Goal: Task Accomplishment & Management: Manage account settings

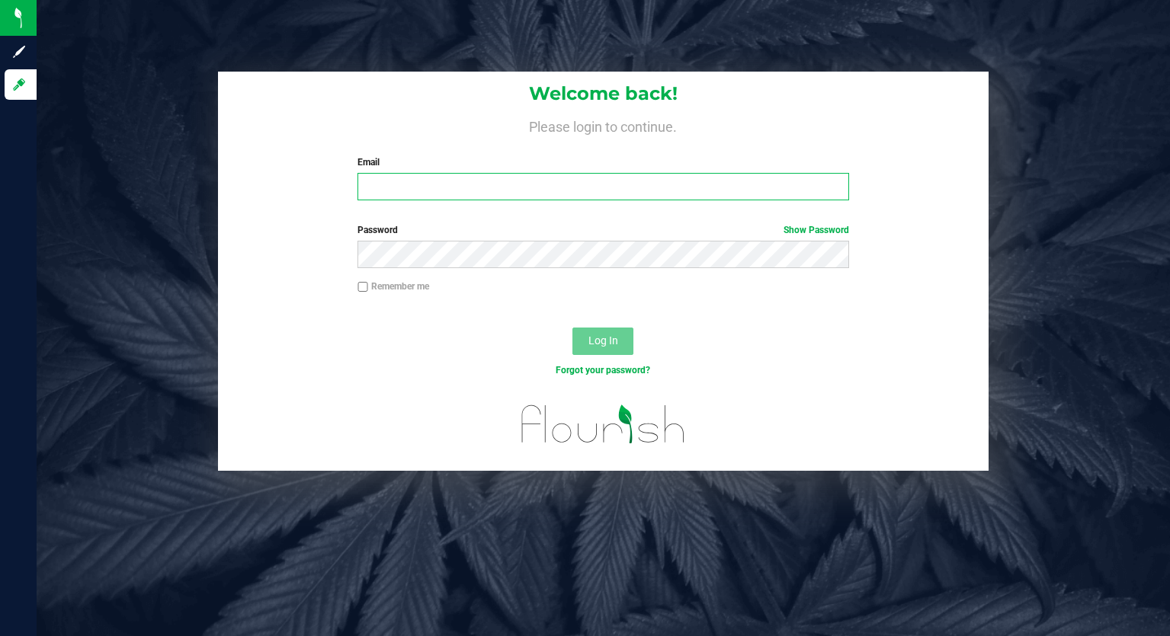
type input "[PERSON_NAME][EMAIL_ADDRESS][PERSON_NAME][DOMAIN_NAME]"
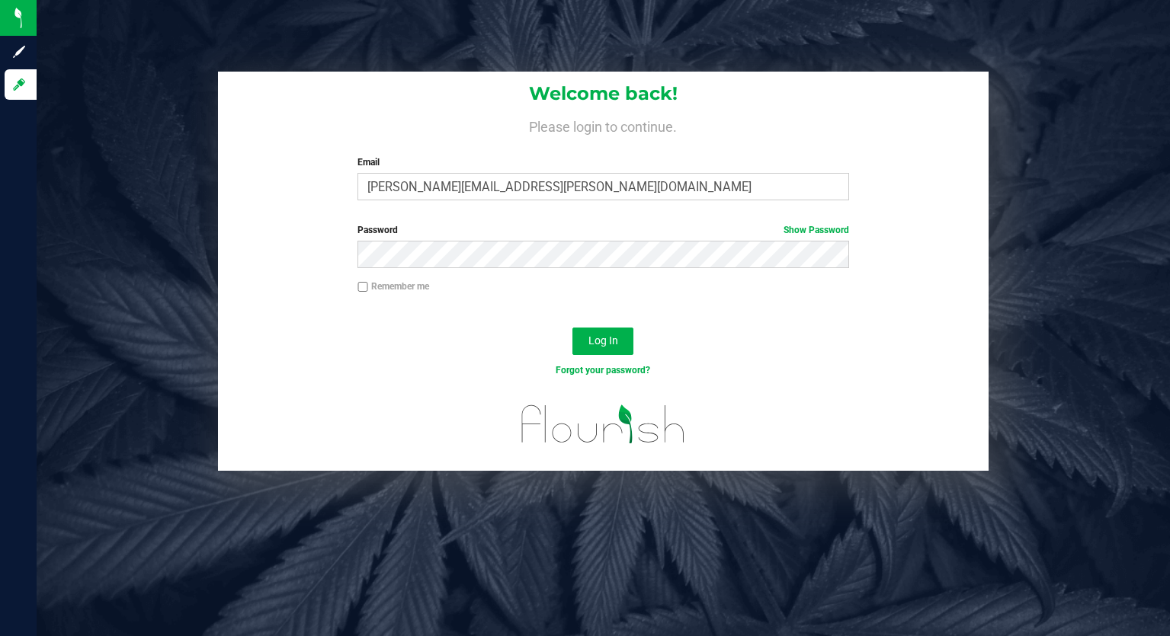
click at [365, 286] on input "Remember me" at bounding box center [362, 287] width 11 height 11
checkbox input "true"
click at [605, 343] on span "Log In" at bounding box center [603, 341] width 30 height 12
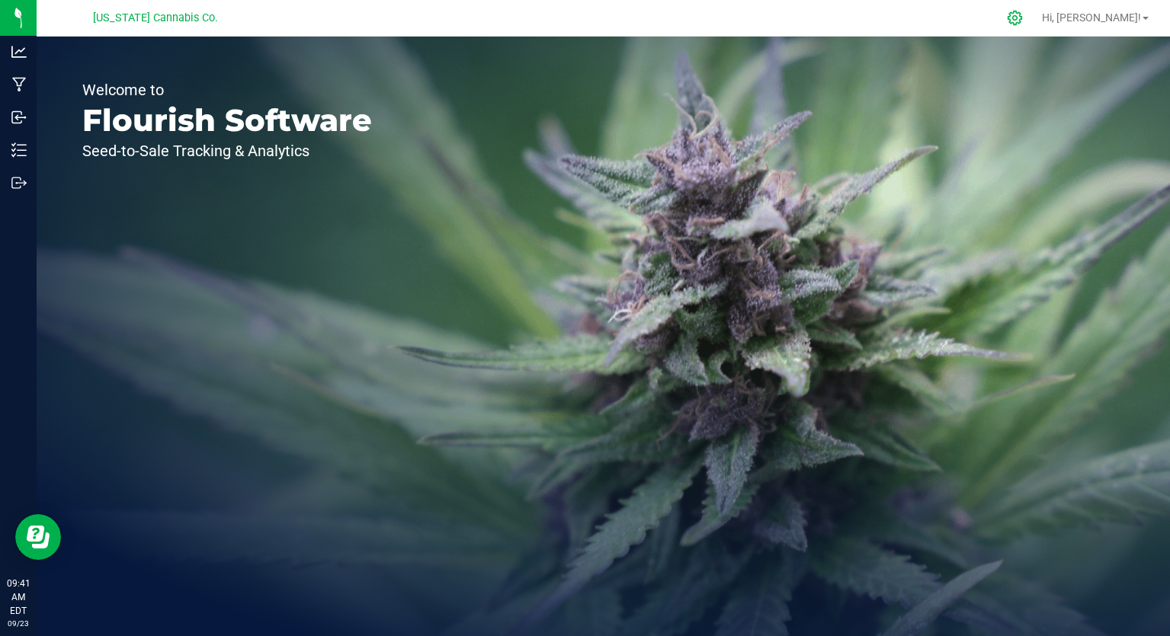
click at [1023, 18] on icon at bounding box center [1015, 18] width 16 height 16
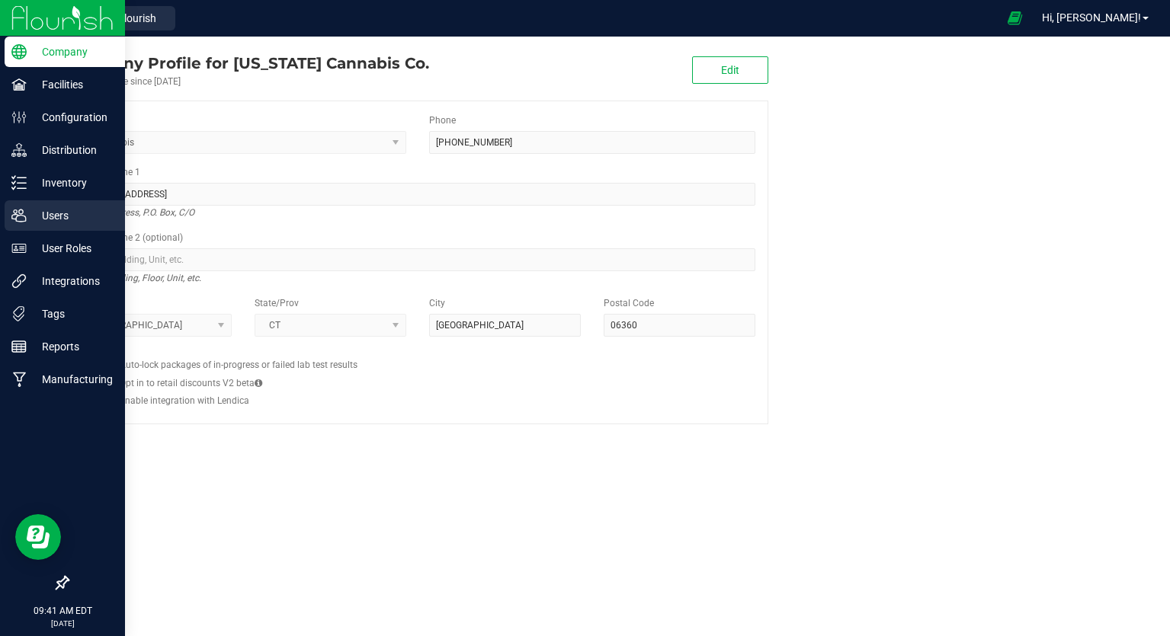
click at [53, 218] on p "Users" at bounding box center [72, 216] width 91 height 18
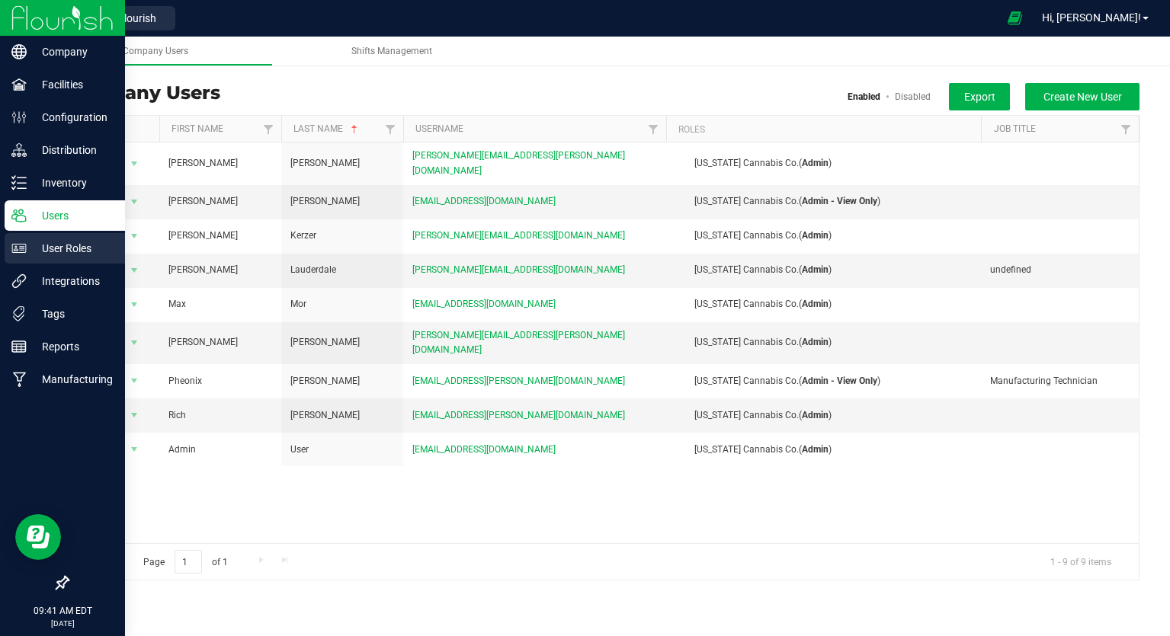
click at [57, 240] on p "User Roles" at bounding box center [72, 248] width 91 height 18
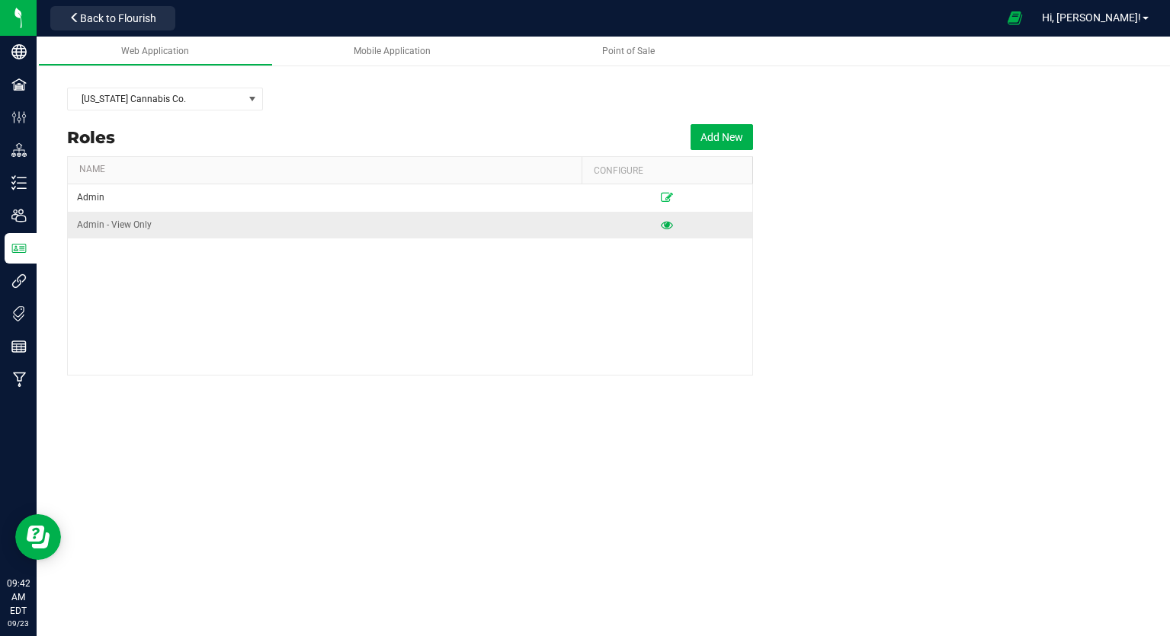
click at [669, 227] on icon at bounding box center [667, 224] width 12 height 9
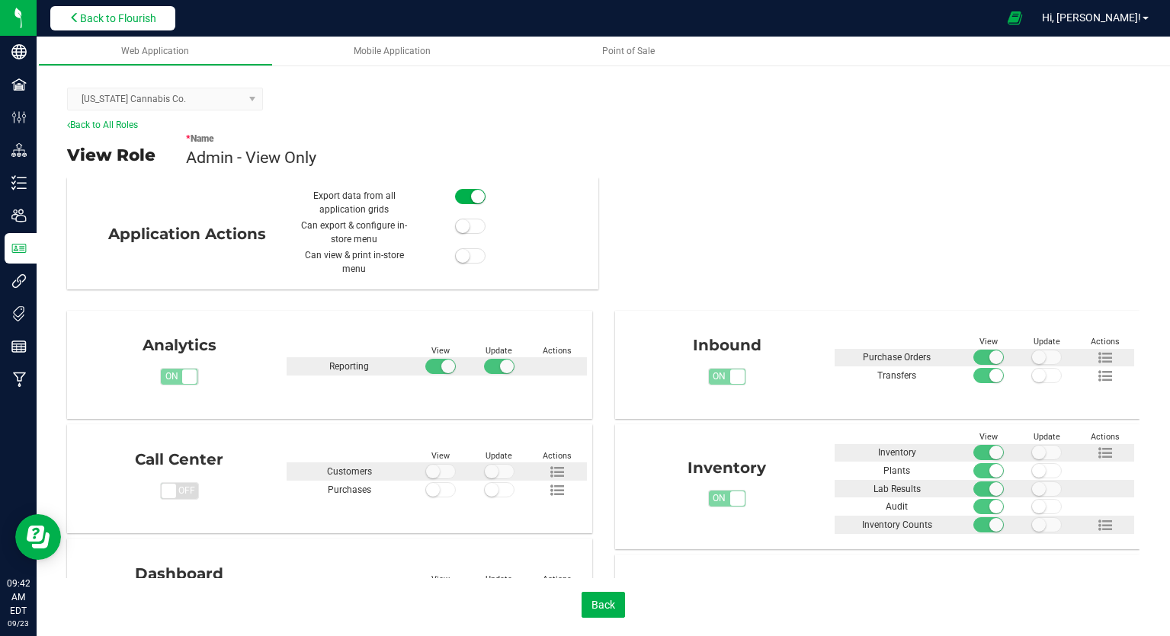
click at [155, 10] on button "Back to Flourish" at bounding box center [112, 18] width 125 height 24
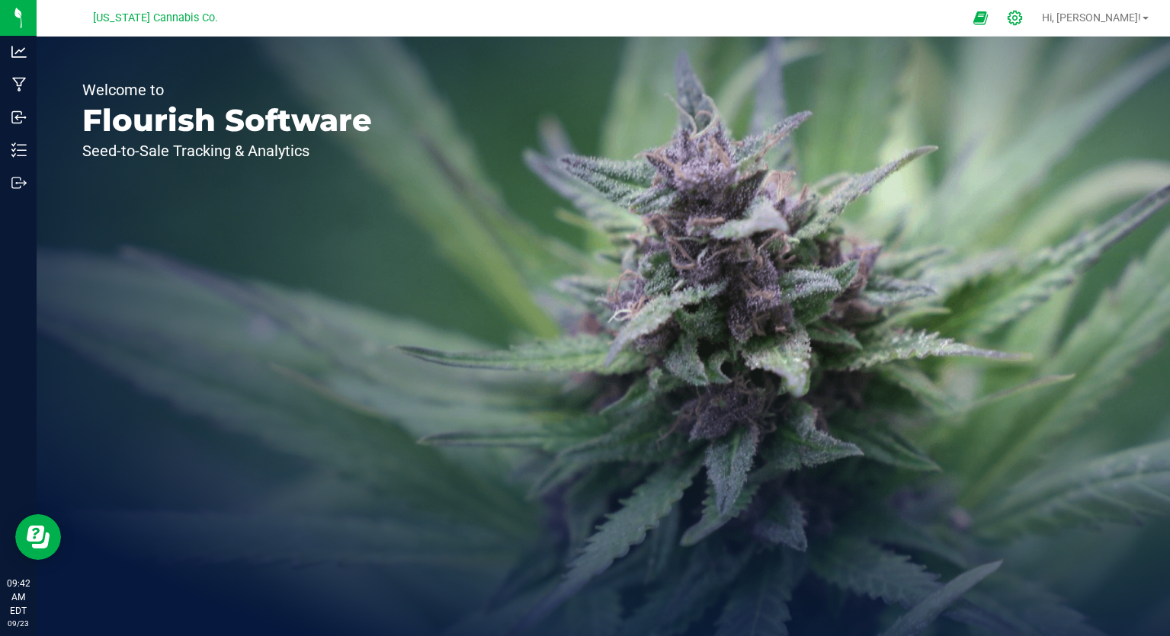
click at [1023, 19] on icon at bounding box center [1015, 18] width 16 height 16
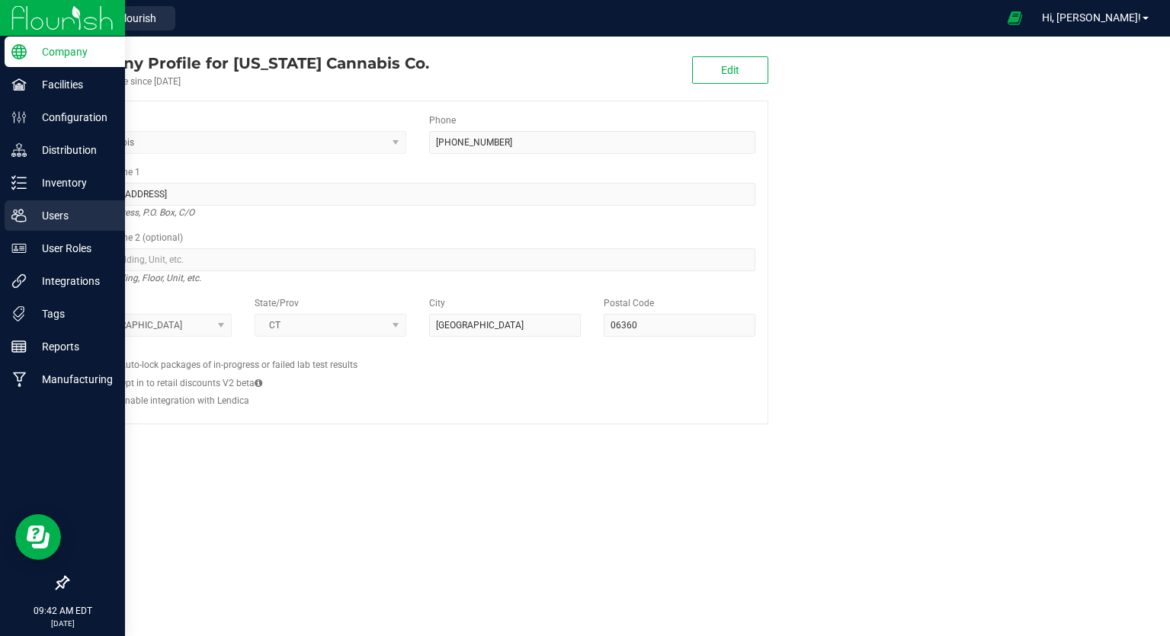
click at [70, 226] on div "Users" at bounding box center [65, 215] width 120 height 30
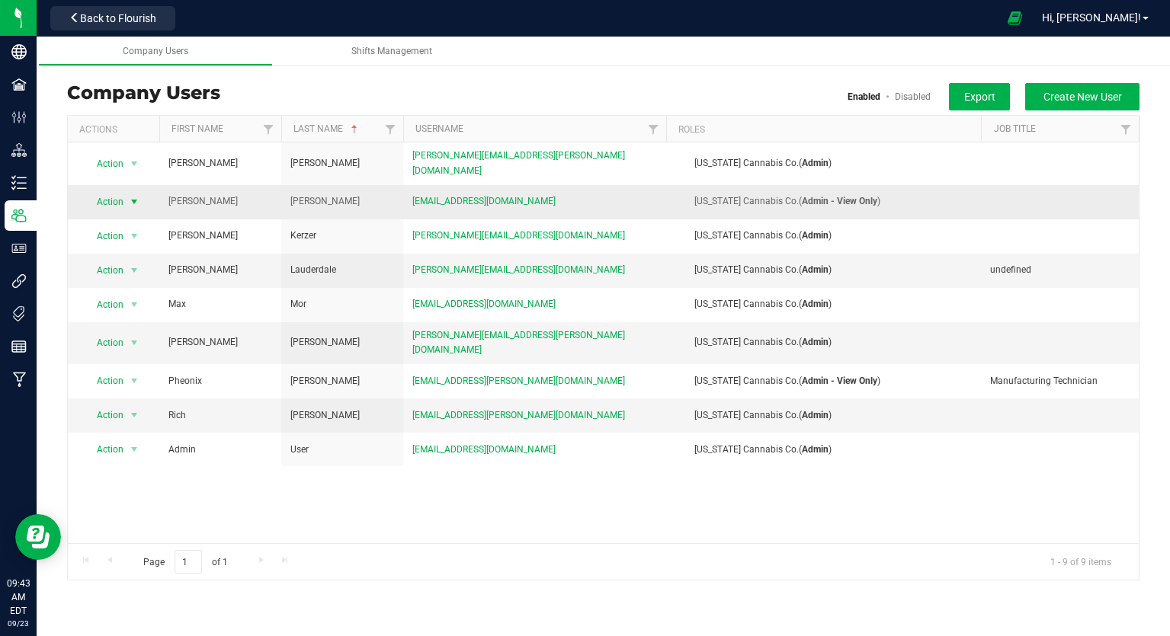
click at [114, 195] on span "Action" at bounding box center [104, 201] width 42 height 21
click at [120, 266] on li "Edit user" at bounding box center [125, 264] width 83 height 23
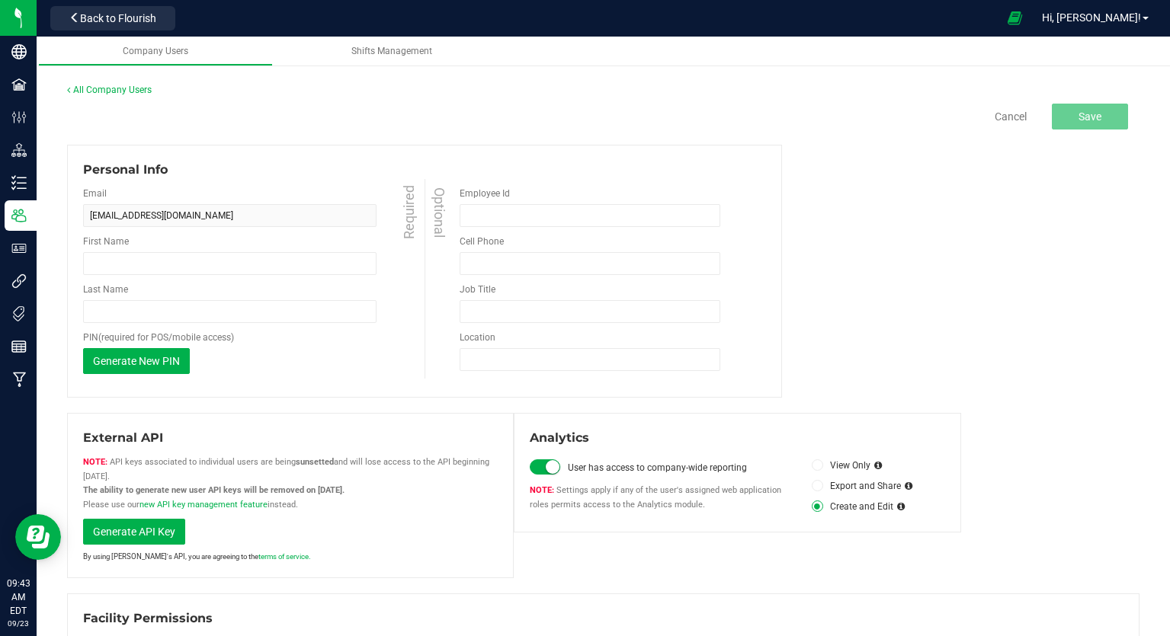
type input "[PERSON_NAME]"
